Goal: Task Accomplishment & Management: Manage account settings

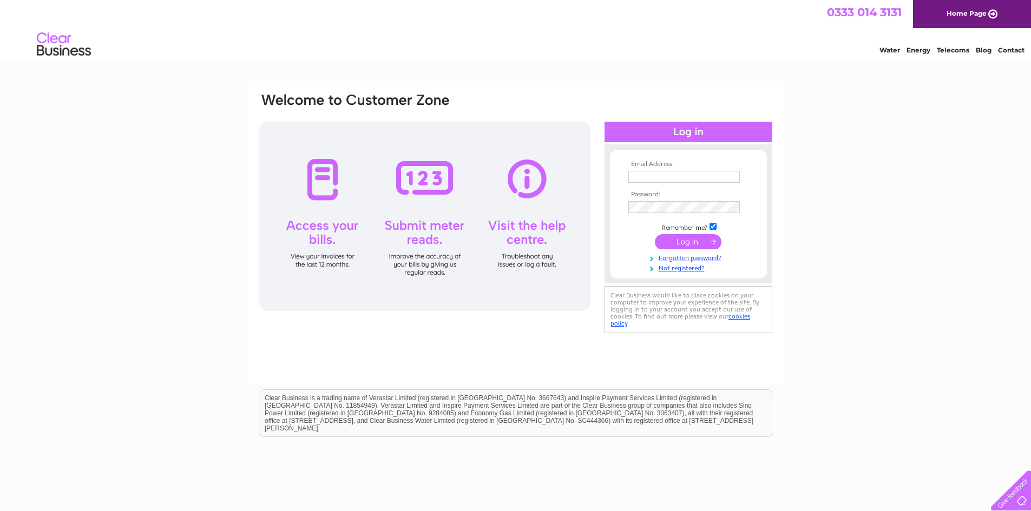
click at [663, 182] on input "text" at bounding box center [683, 177] width 111 height 12
type input "mail@ebeechjoinry.co.uk"
click at [698, 175] on input "text" at bounding box center [683, 177] width 111 height 12
type input "[EMAIL_ADDRESS][DOMAIN_NAME]"
click at [655, 173] on input "text" at bounding box center [683, 177] width 111 height 12
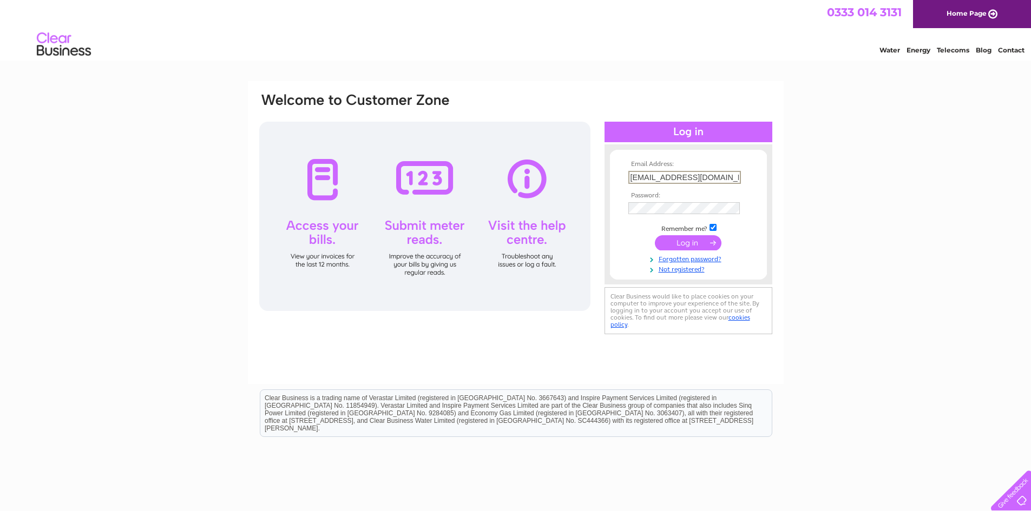
type input "mail@ebeechjoinery.co.uk"
click at [695, 259] on link "Forgotten password?" at bounding box center [689, 258] width 123 height 10
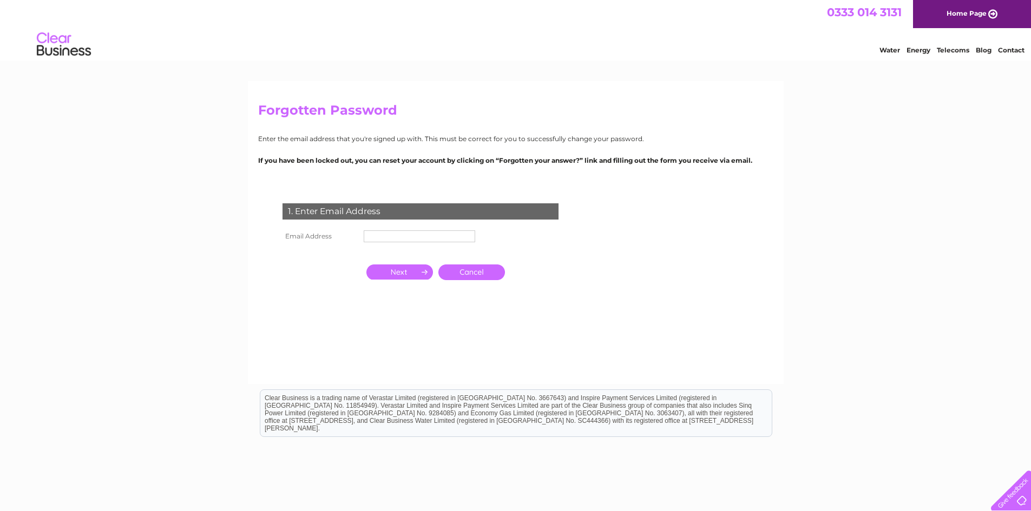
click at [398, 236] on input "text" at bounding box center [419, 237] width 111 height 12
type input "[EMAIL_ADDRESS][DOMAIN_NAME]"
click at [407, 275] on input "button" at bounding box center [399, 273] width 67 height 15
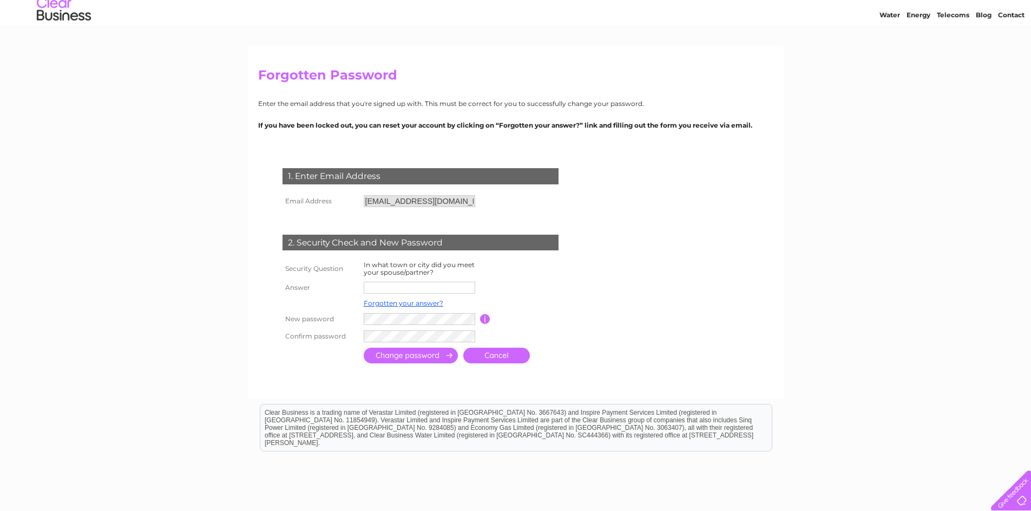
scroll to position [108, 0]
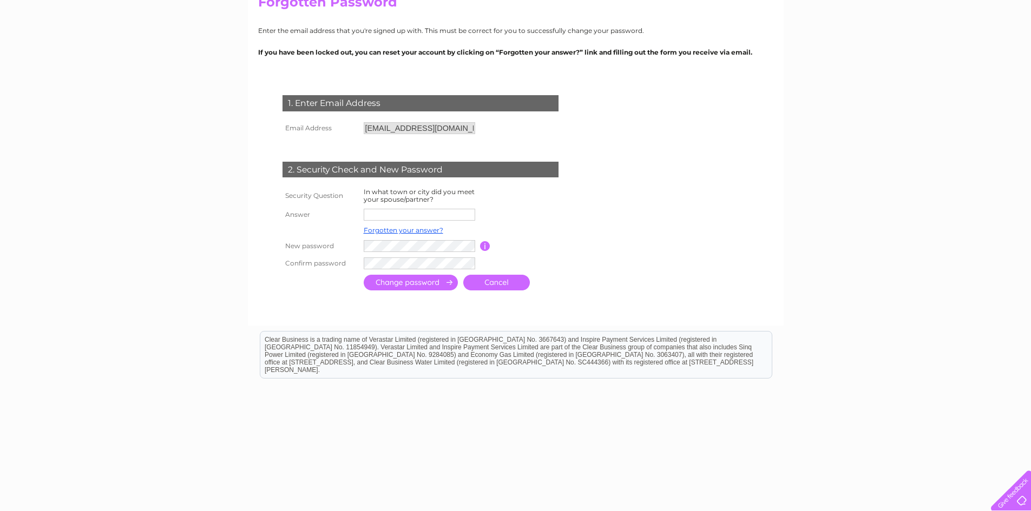
click at [397, 213] on input "text" at bounding box center [419, 215] width 111 height 12
type input "congleton"
click at [399, 287] on input "submit" at bounding box center [411, 283] width 94 height 16
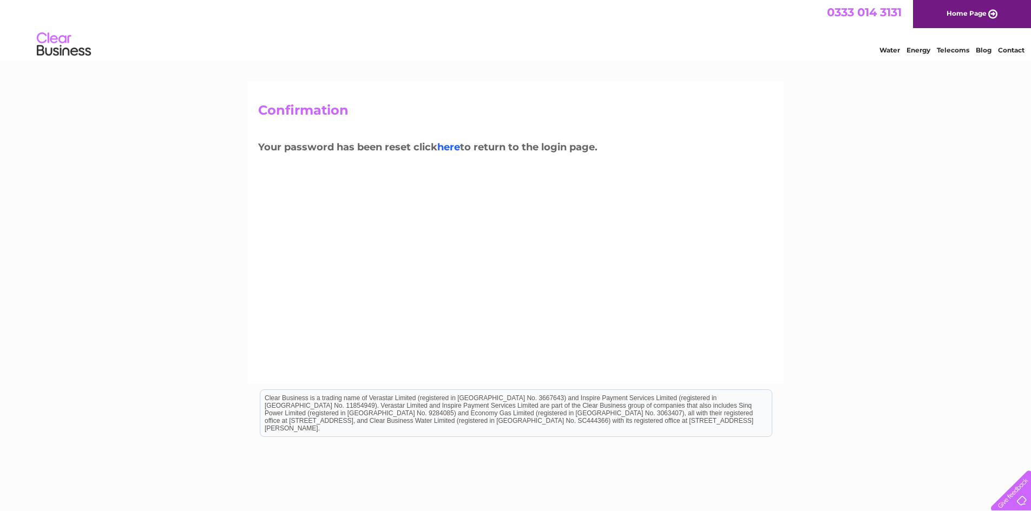
click at [445, 147] on link "here" at bounding box center [448, 147] width 23 height 12
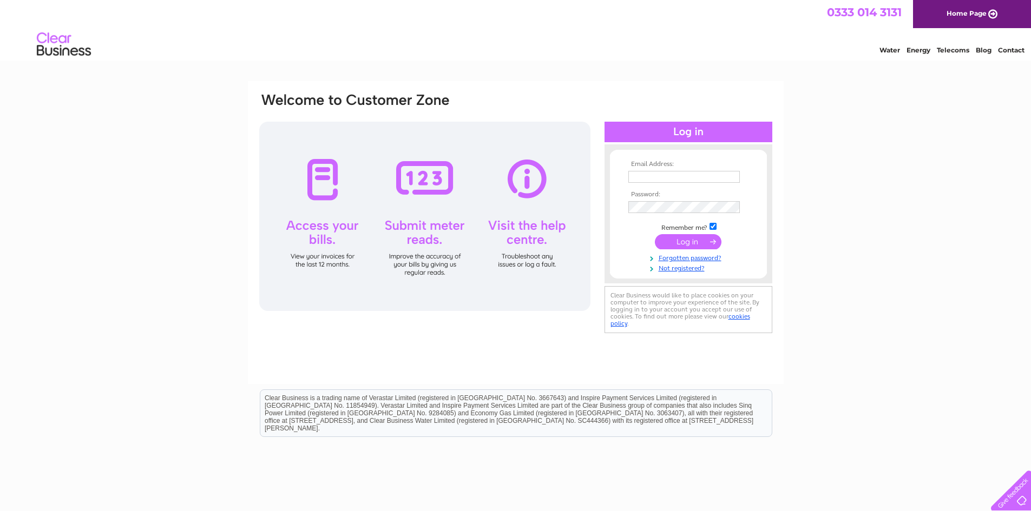
click at [659, 178] on input "text" at bounding box center [683, 177] width 111 height 12
type input "mail@ebeechjoinery.co.uk"
click at [692, 244] on input "submit" at bounding box center [688, 242] width 67 height 15
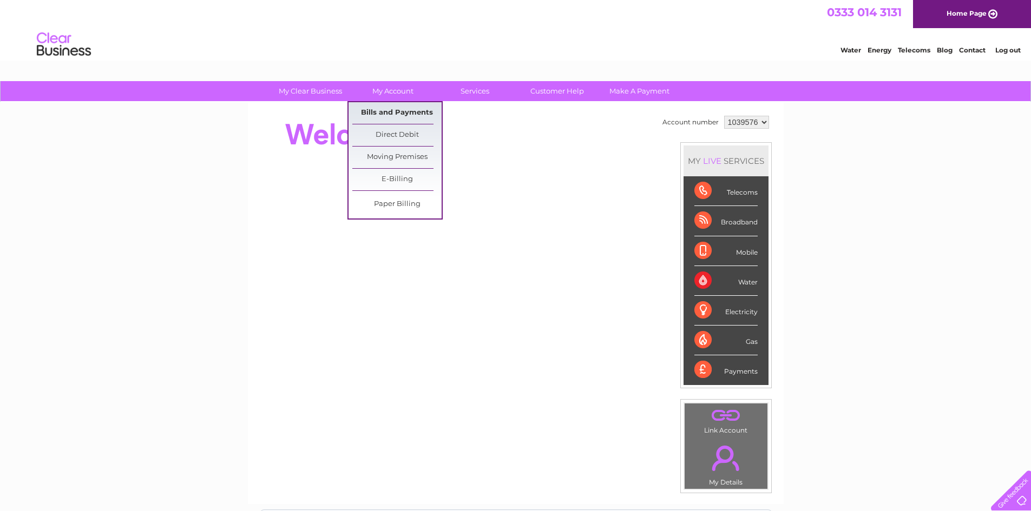
click at [400, 114] on link "Bills and Payments" at bounding box center [396, 113] width 89 height 22
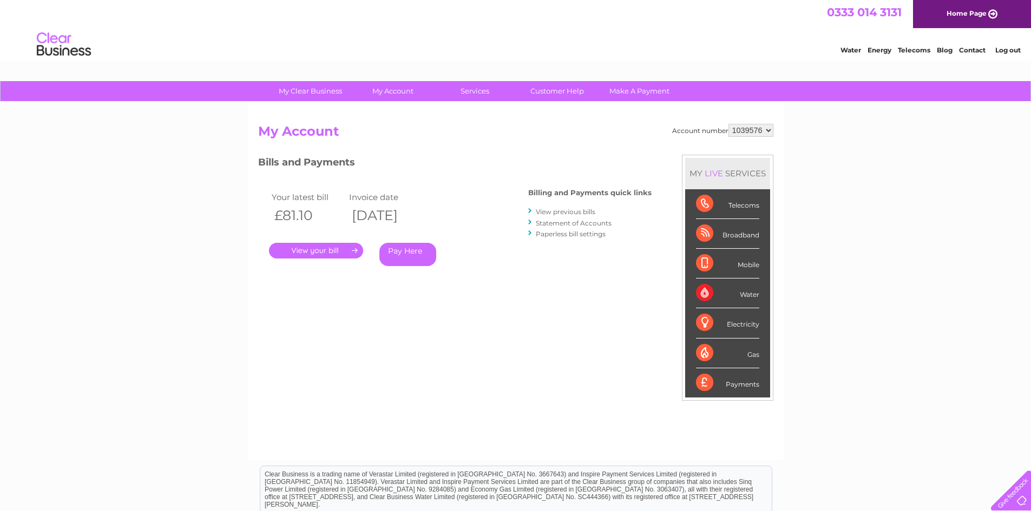
click at [327, 251] on link "." at bounding box center [316, 251] width 94 height 16
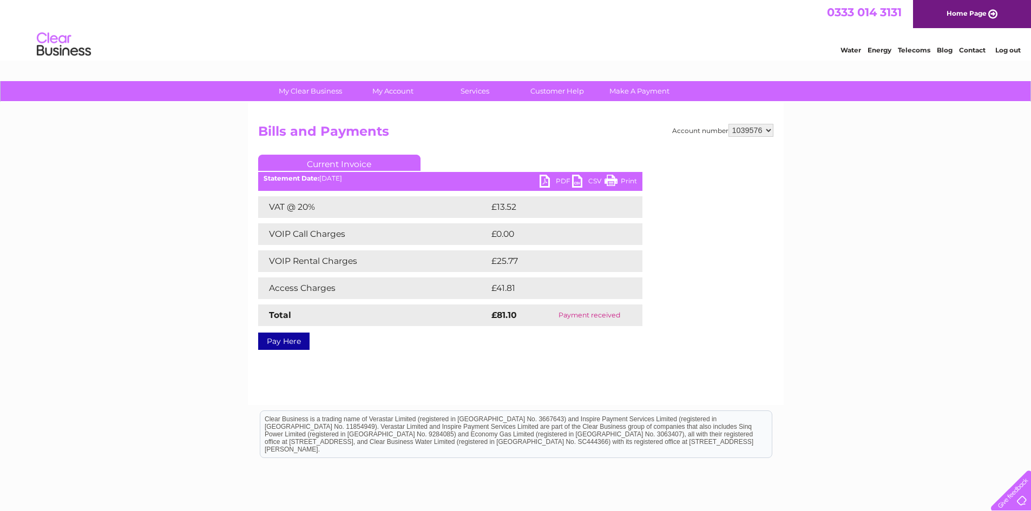
click at [632, 180] on link "Print" at bounding box center [621, 183] width 32 height 16
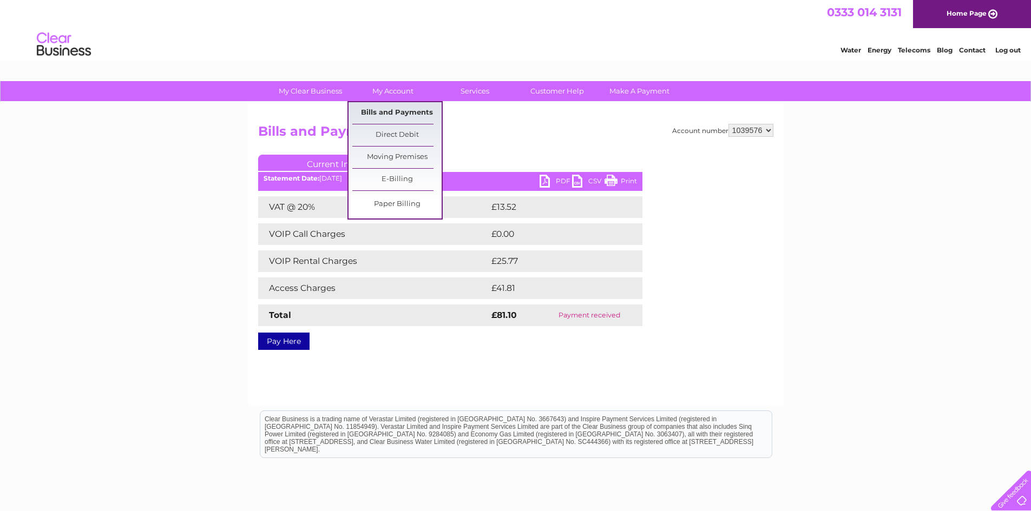
click at [399, 112] on link "Bills and Payments" at bounding box center [396, 113] width 89 height 22
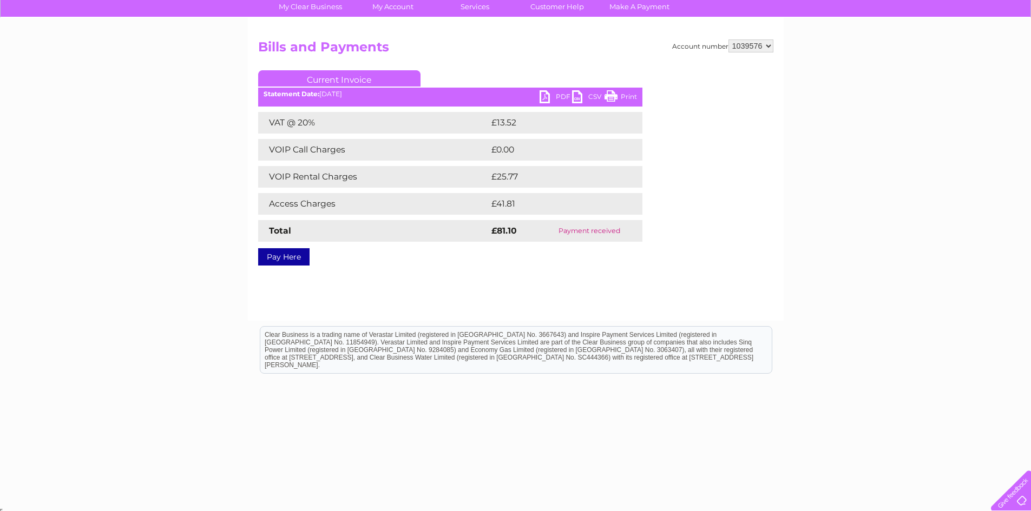
scroll to position [87, 0]
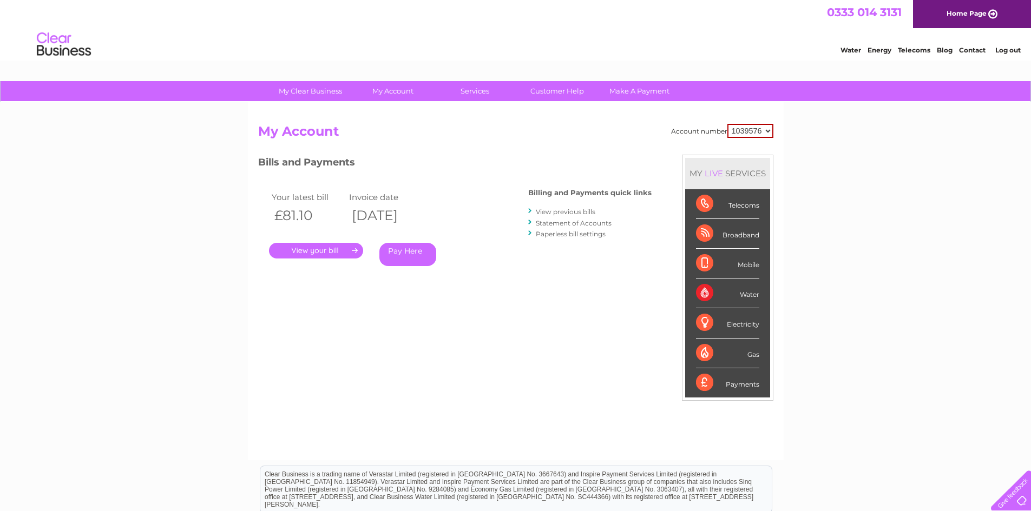
click at [577, 212] on link "View previous bills" at bounding box center [566, 212] width 60 height 8
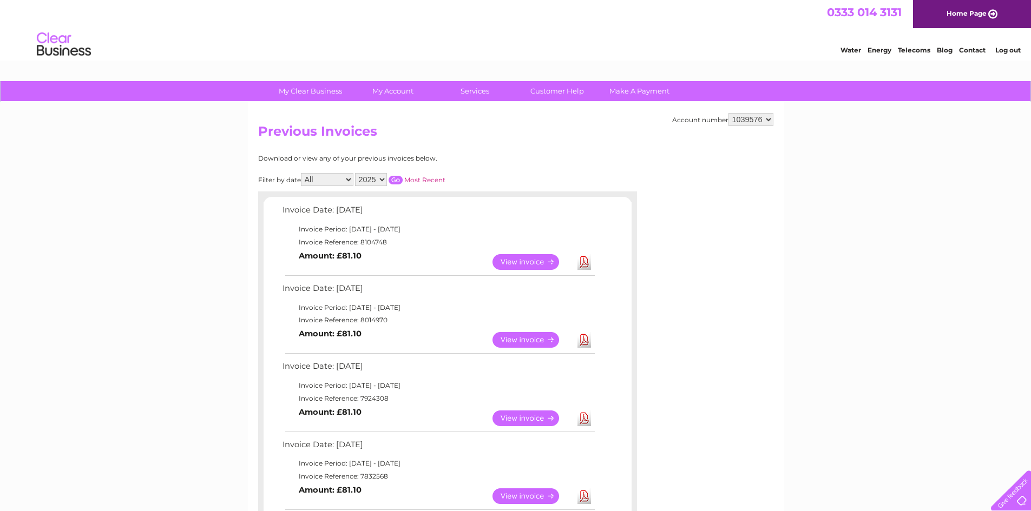
click at [537, 341] on link "View" at bounding box center [532, 340] width 80 height 16
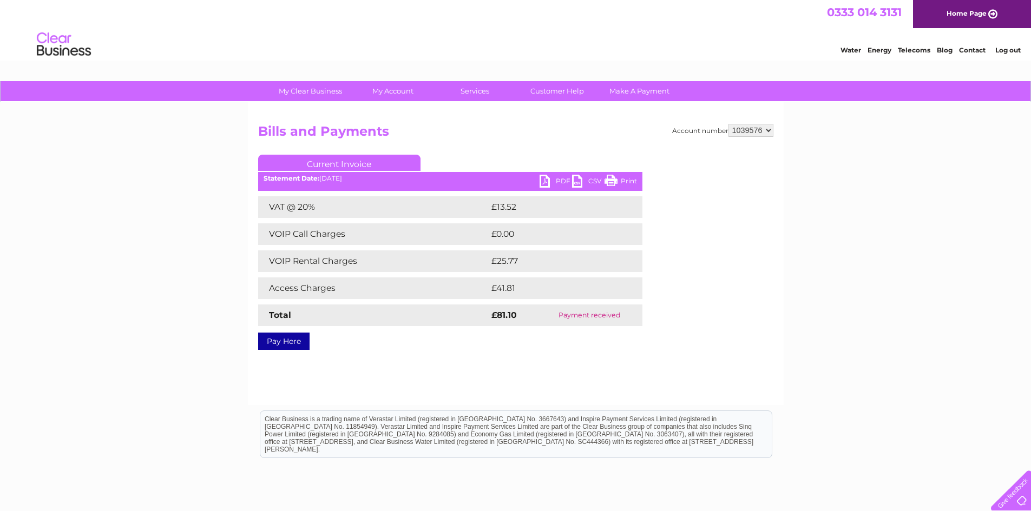
drag, startPoint x: 632, startPoint y: 183, endPoint x: 803, endPoint y: 39, distance: 223.5
click at [632, 183] on link "Print" at bounding box center [621, 183] width 32 height 16
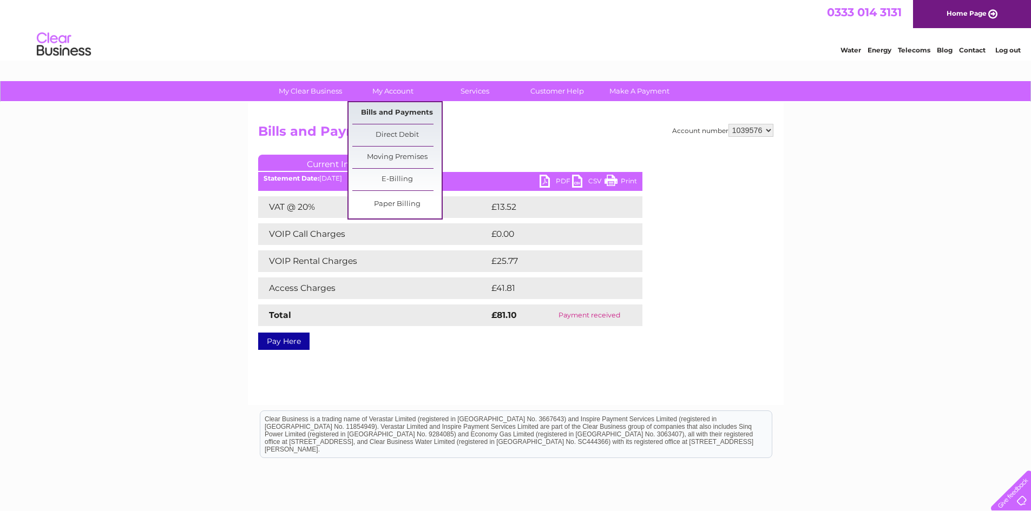
click at [389, 110] on link "Bills and Payments" at bounding box center [396, 113] width 89 height 22
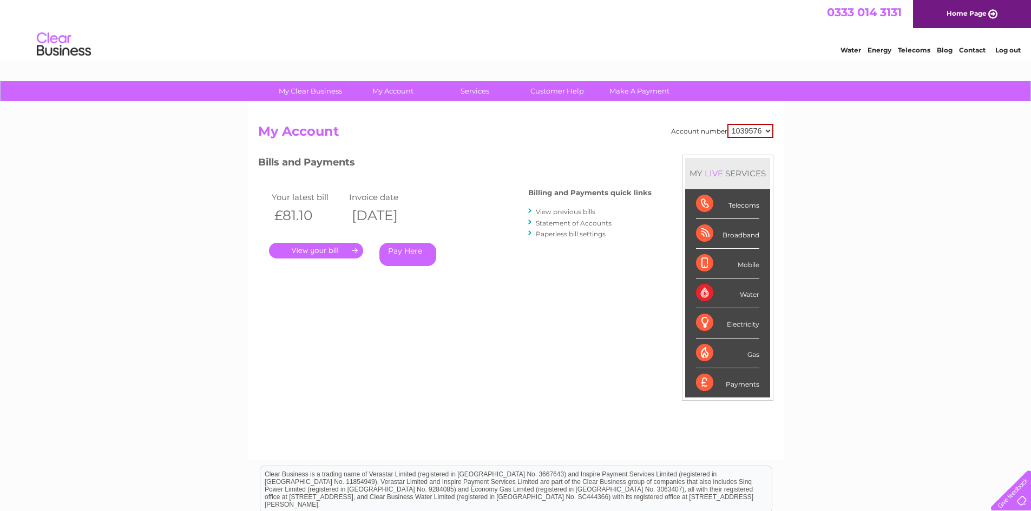
click at [323, 249] on link "." at bounding box center [316, 251] width 94 height 16
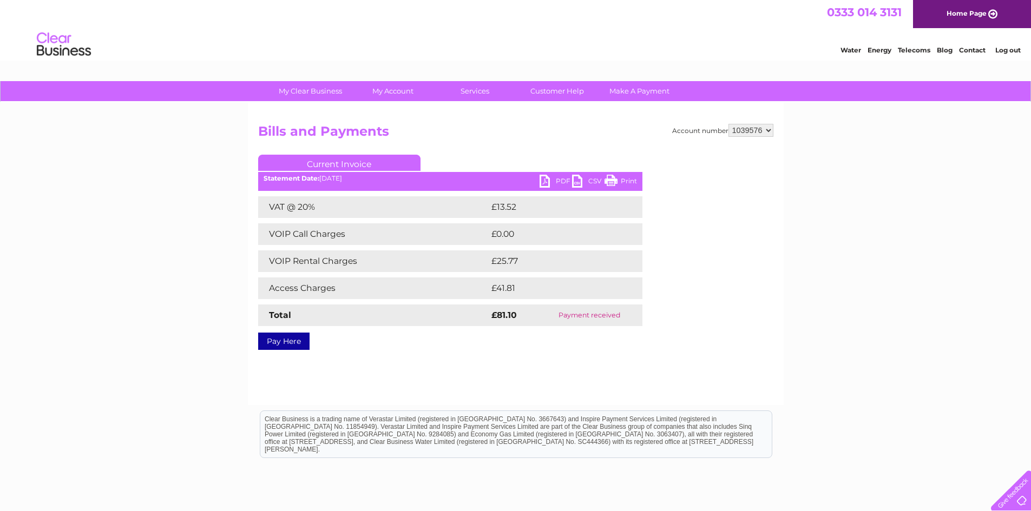
click at [546, 182] on link "PDF" at bounding box center [556, 183] width 32 height 16
click at [973, 50] on link "Contact" at bounding box center [972, 50] width 27 height 8
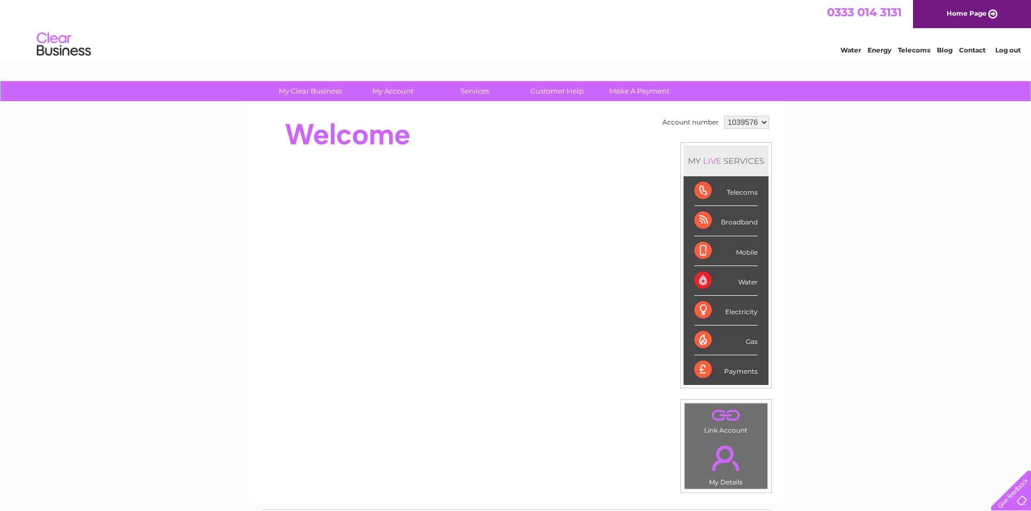
click at [974, 49] on link "Contact" at bounding box center [972, 50] width 27 height 8
